Goal: Information Seeking & Learning: Learn about a topic

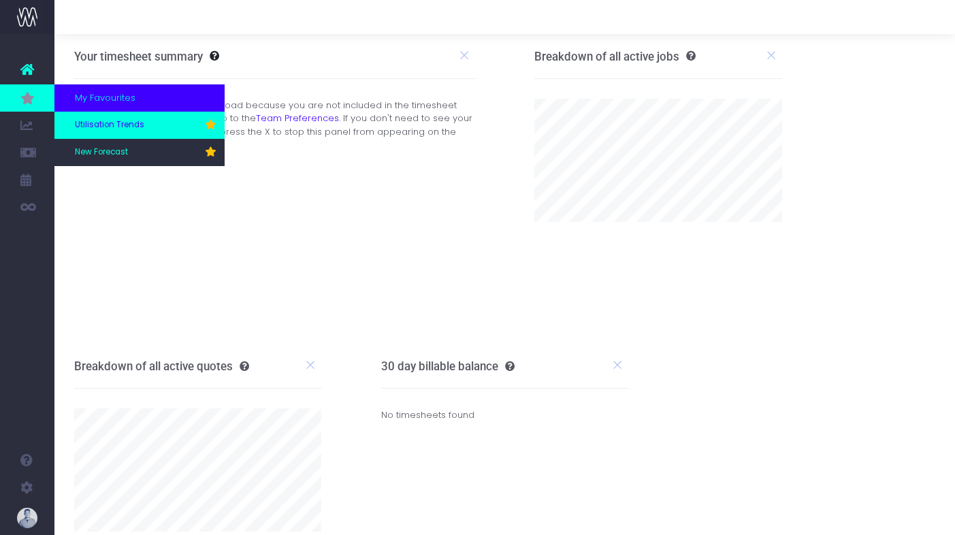
click at [120, 124] on span "Utilisation Trends" at bounding box center [109, 125] width 69 height 12
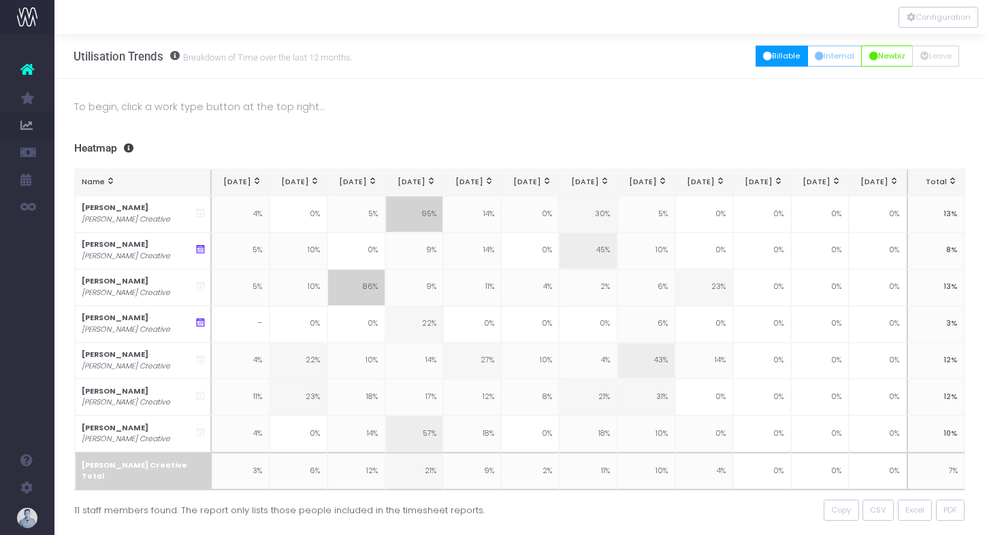
click at [776, 56] on button "Billable" at bounding box center [781, 56] width 52 height 21
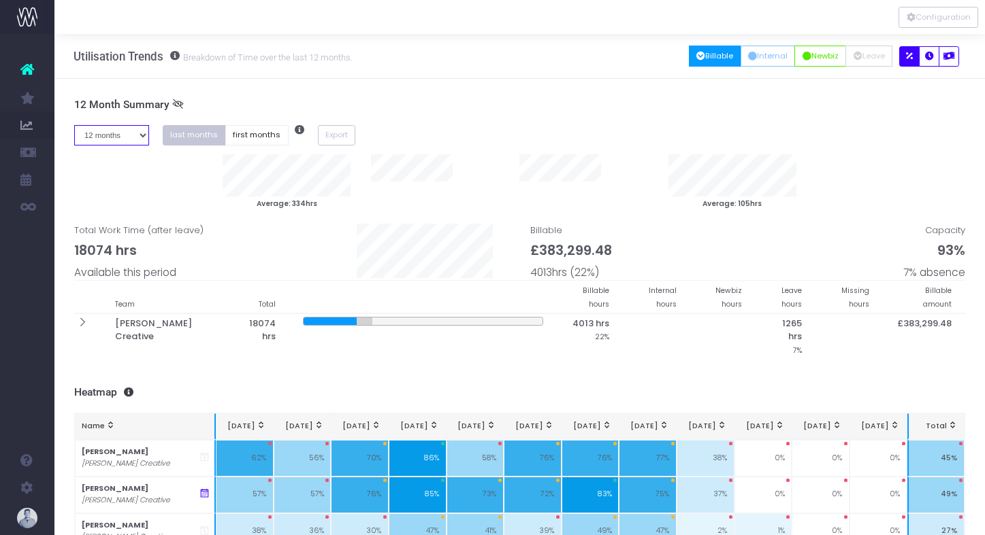
click at [123, 141] on select "1 month 2 months 3 months 4 months 5 months 6 months 7 months 8 months 9 months…" at bounding box center [111, 135] width 75 height 21
select select "eight"
click at [74, 125] on select "1 month 2 months 3 months 4 months 5 months 6 months 7 months 8 months 9 months…" at bounding box center [111, 135] width 75 height 21
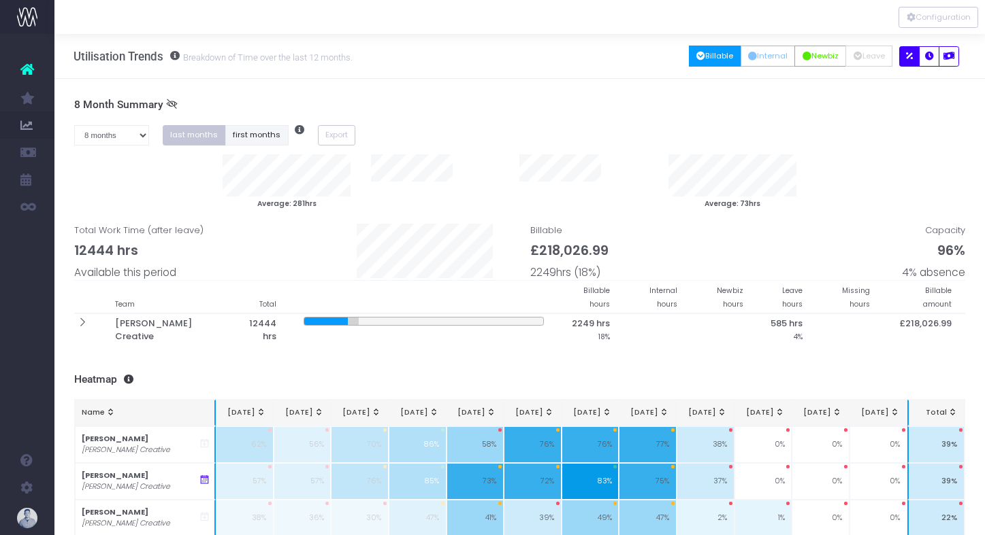
click at [247, 139] on button "first months" at bounding box center [256, 135] width 63 height 21
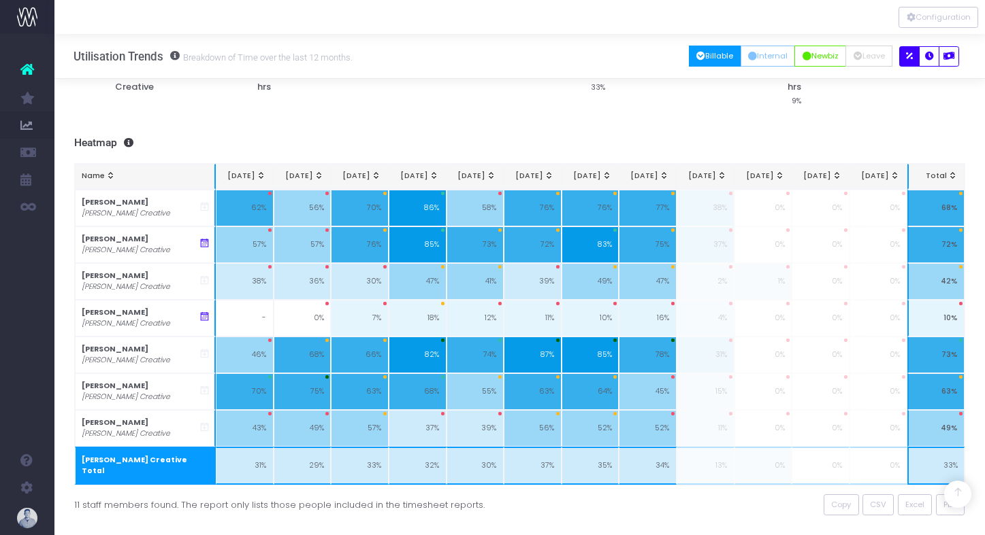
scroll to position [208, 0]
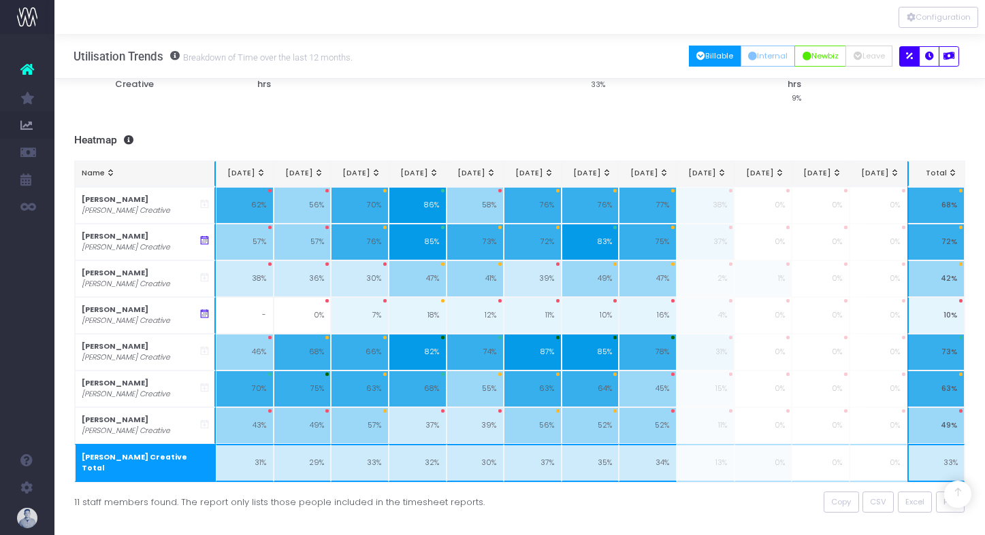
drag, startPoint x: 80, startPoint y: 146, endPoint x: 93, endPoint y: 147, distance: 13.7
click at [80, 146] on span "New Forecast" at bounding box center [92, 152] width 34 height 24
